Goal: Check status: Check status

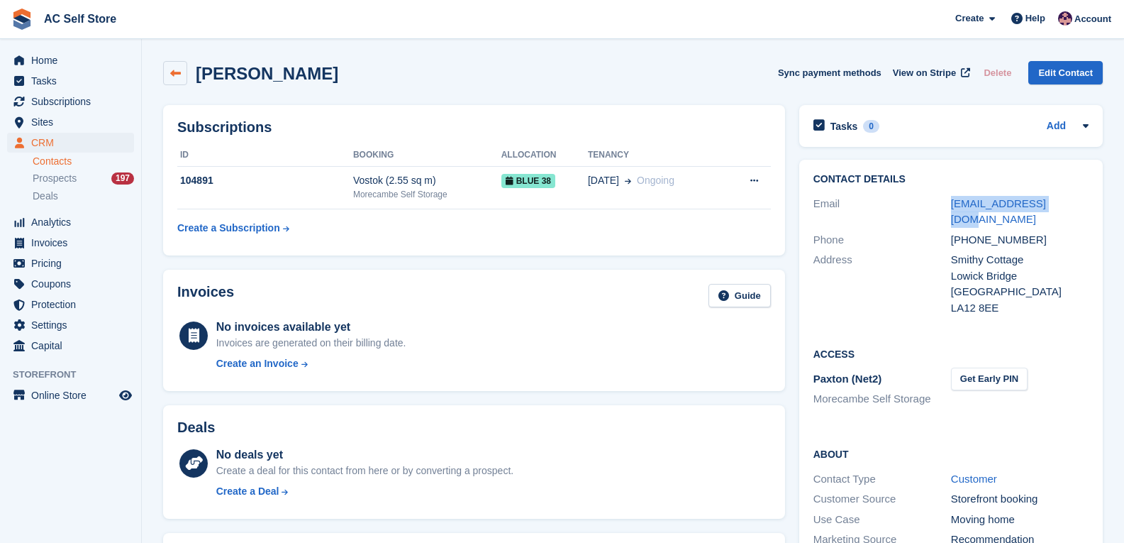
click at [168, 73] on link at bounding box center [175, 73] width 24 height 24
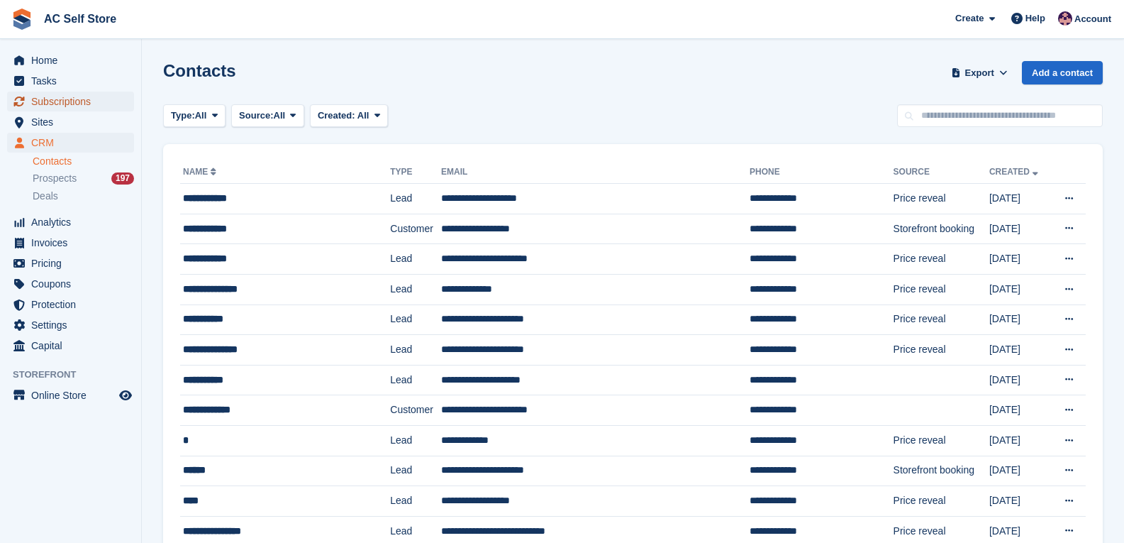
click at [63, 104] on span "Subscriptions" at bounding box center [73, 102] width 85 height 20
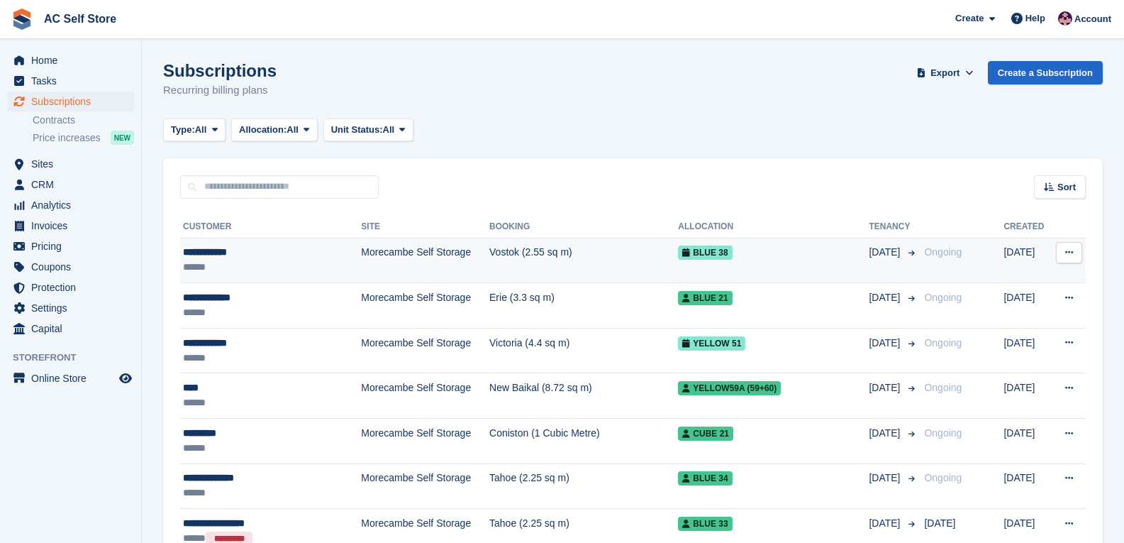
click at [401, 263] on td "Morecambe Self Storage" at bounding box center [425, 260] width 128 height 45
